Goal: Navigation & Orientation: Understand site structure

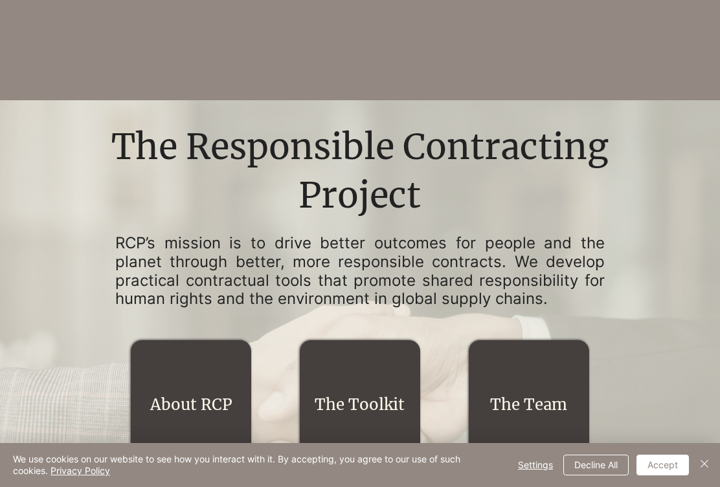
scroll to position [481, 0]
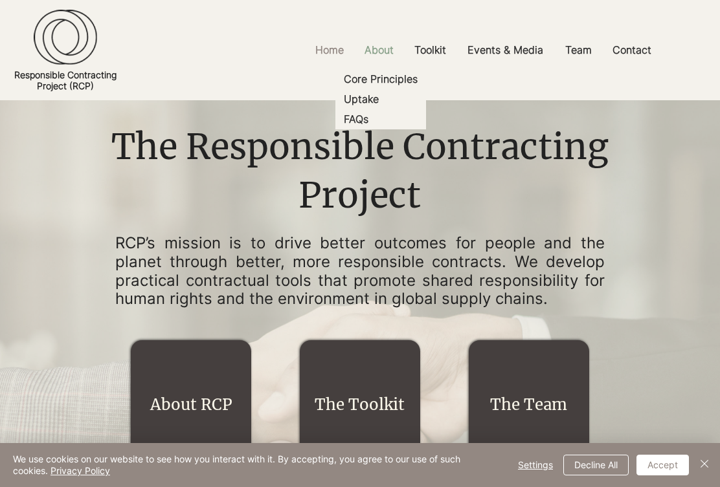
click at [380, 59] on p "About" at bounding box center [379, 50] width 42 height 29
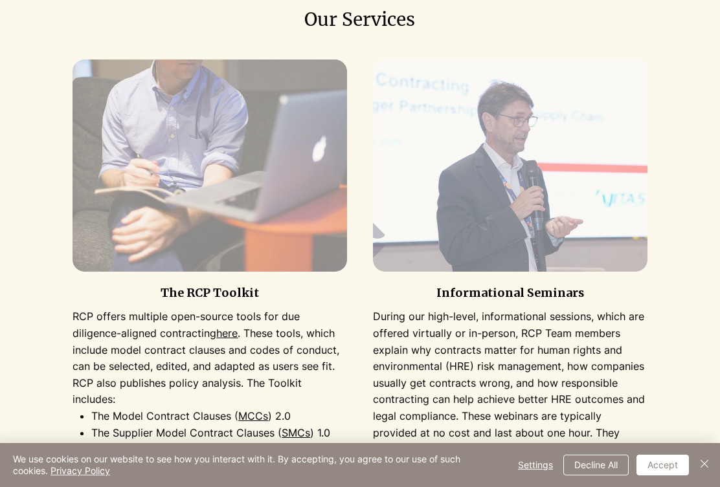
scroll to position [692, 0]
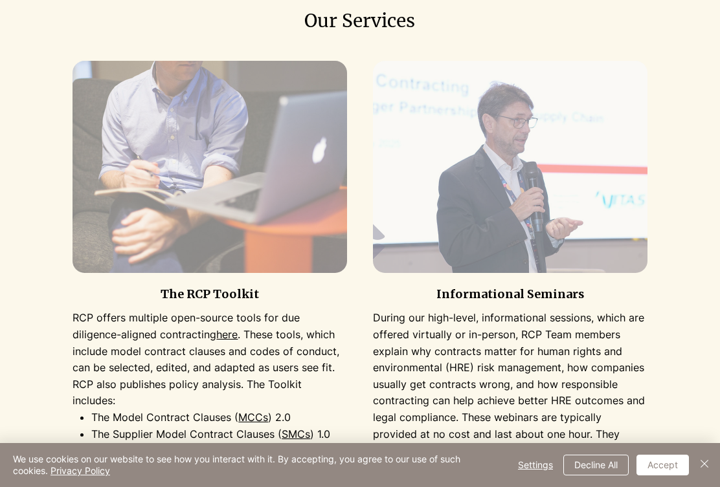
click at [216, 210] on img at bounding box center [209, 167] width 274 height 212
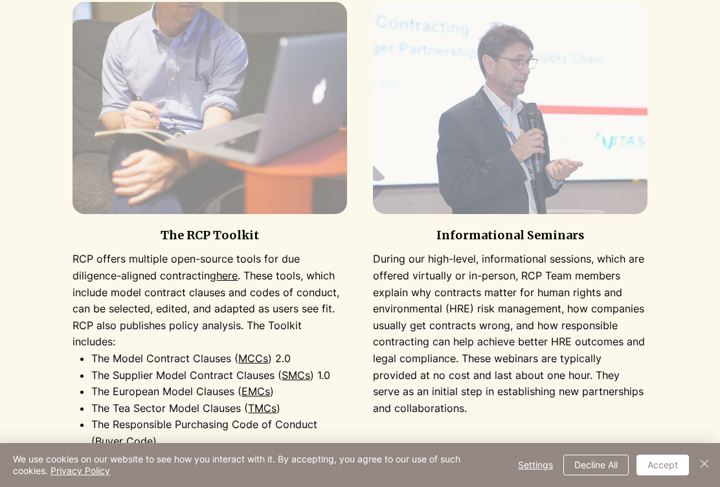
scroll to position [763, 0]
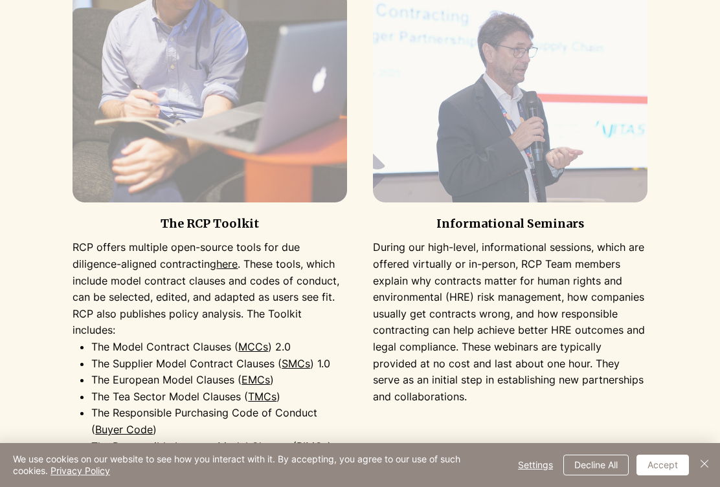
click at [199, 45] on img at bounding box center [209, 96] width 274 height 212
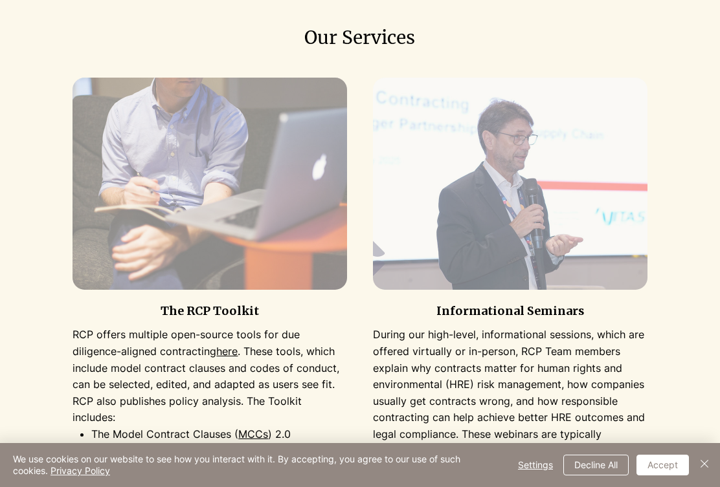
scroll to position [661, 0]
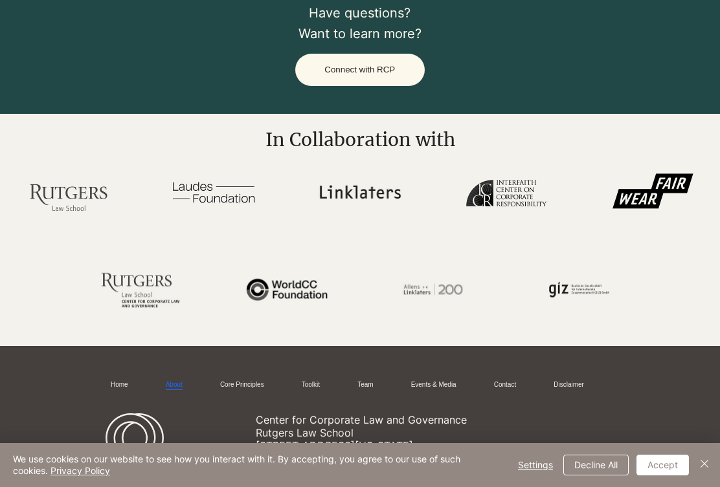
scroll to position [2390, 0]
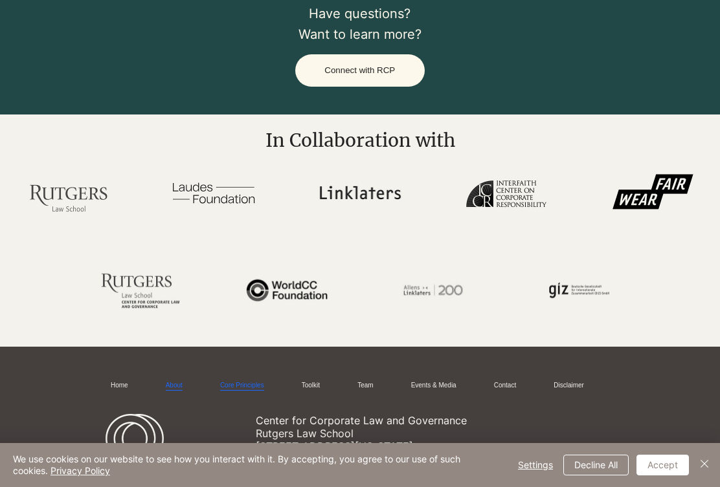
click at [238, 381] on link "Core Principles" at bounding box center [242, 386] width 44 height 10
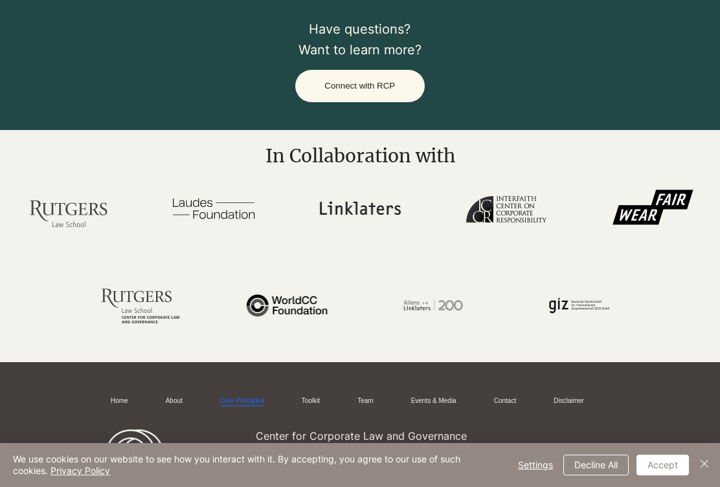
scroll to position [3338, 0]
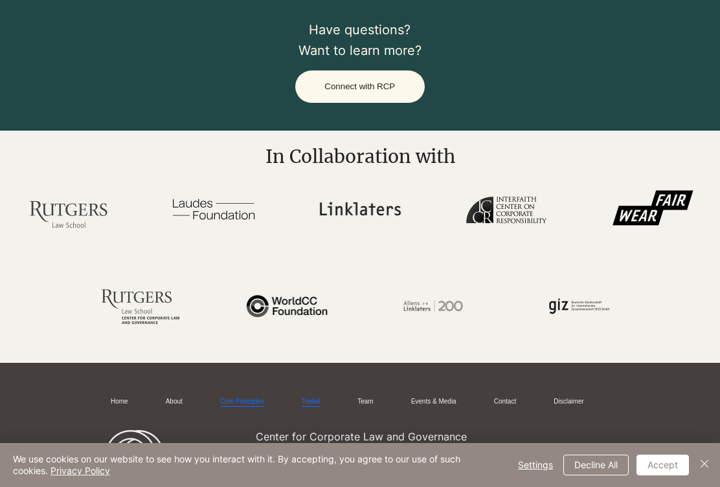
click at [313, 397] on link "Toolkit" at bounding box center [311, 402] width 18 height 10
